Goal: Task Accomplishment & Management: Manage account settings

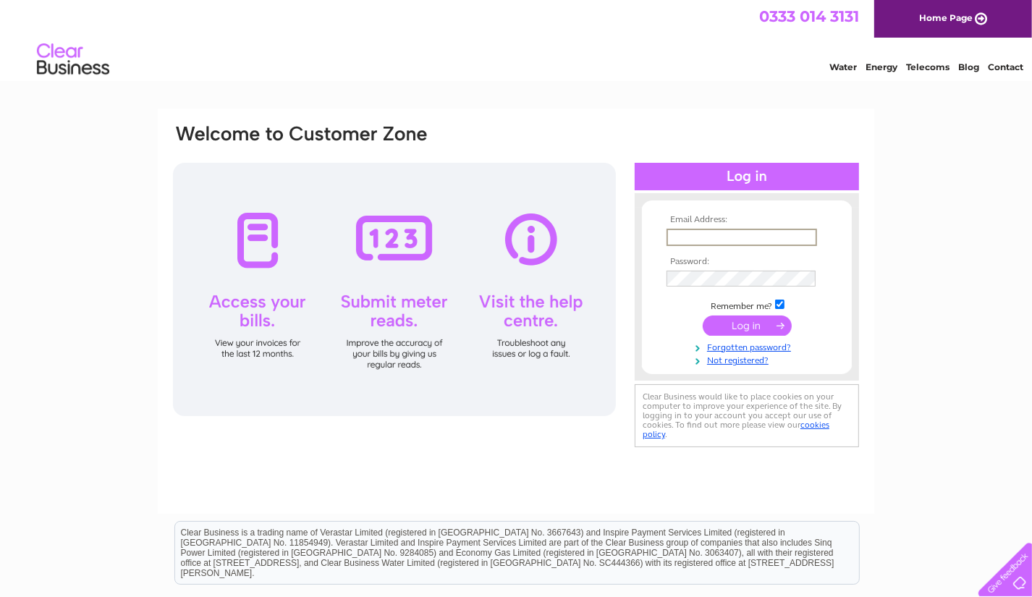
click at [698, 232] on input "text" at bounding box center [742, 237] width 151 height 17
click at [718, 235] on input "[EMAIL_ADDRESS][DOMAIN_NAME]" at bounding box center [742, 237] width 151 height 17
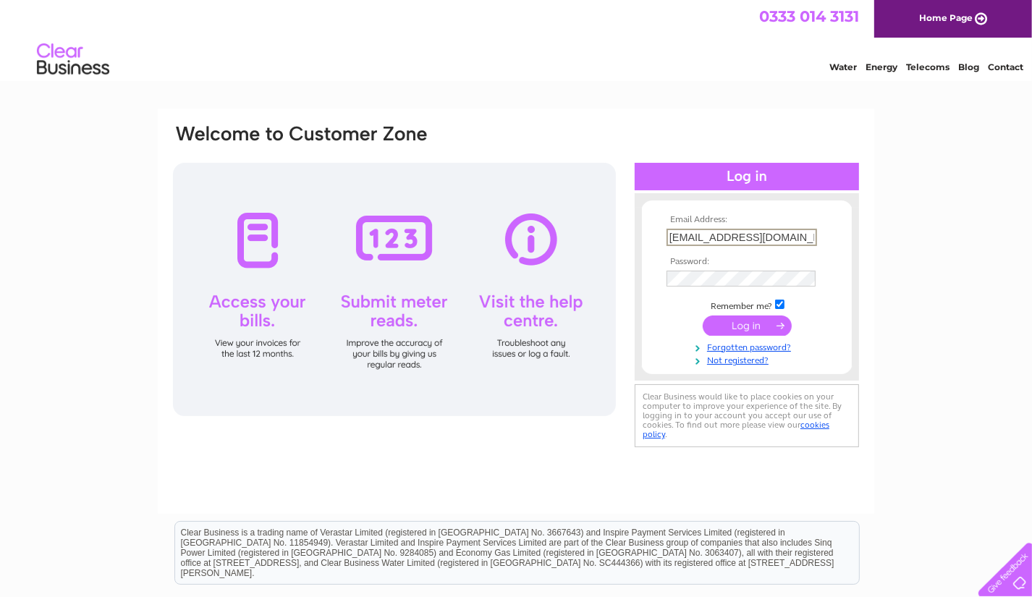
type input "[EMAIL_ADDRESS][DOMAIN_NAME]"
click at [703, 315] on input "submit" at bounding box center [747, 325] width 89 height 20
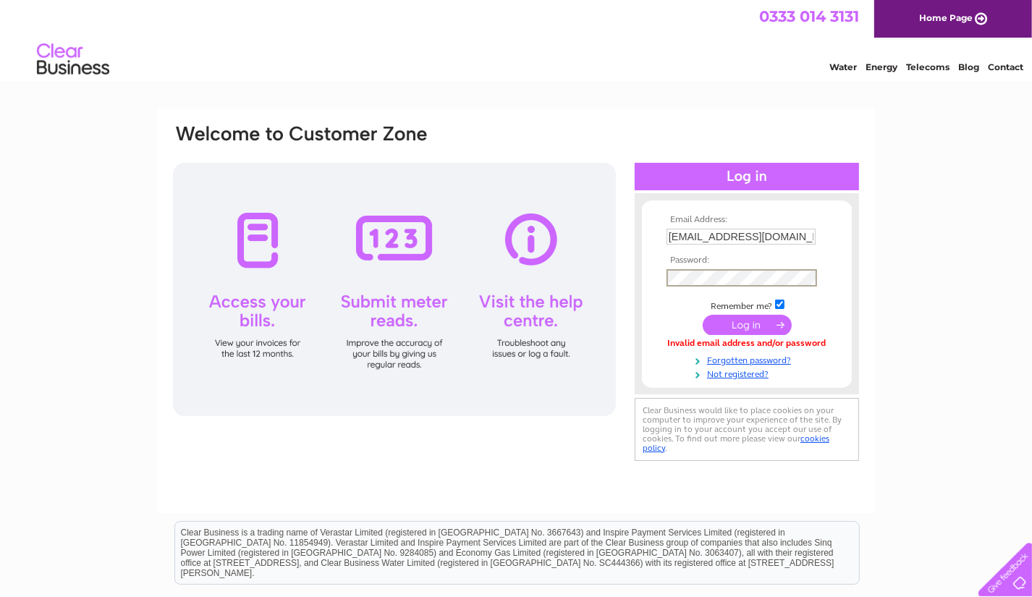
click at [703, 315] on input "submit" at bounding box center [747, 325] width 89 height 20
